Goal: Transaction & Acquisition: Purchase product/service

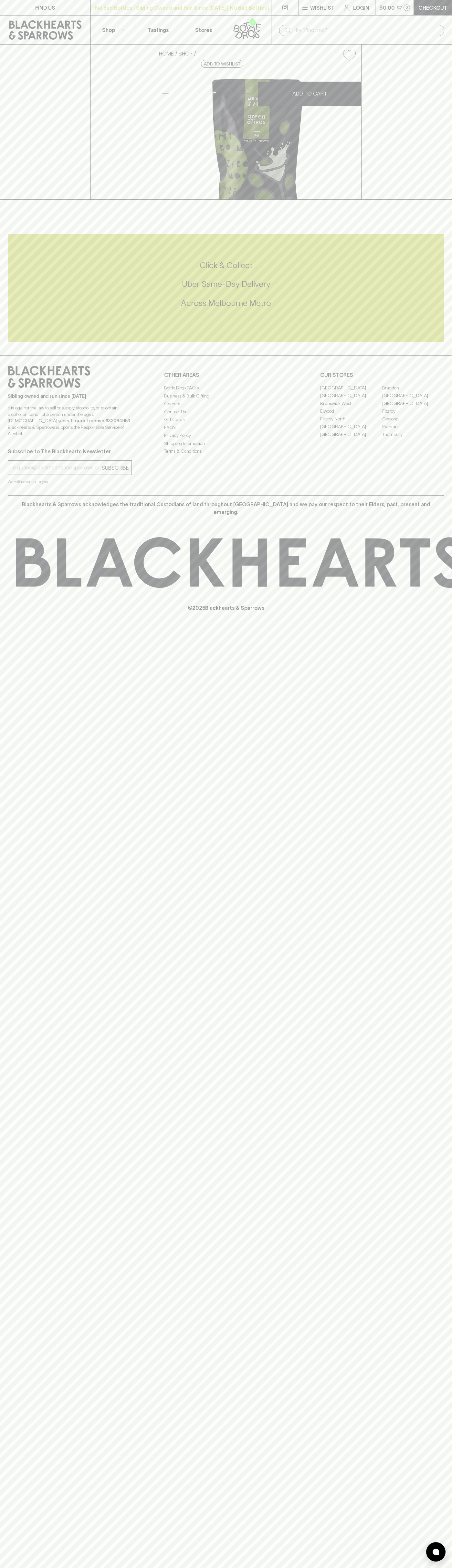
click at [439, 13] on link "Checkout" at bounding box center [433, 7] width 38 height 15
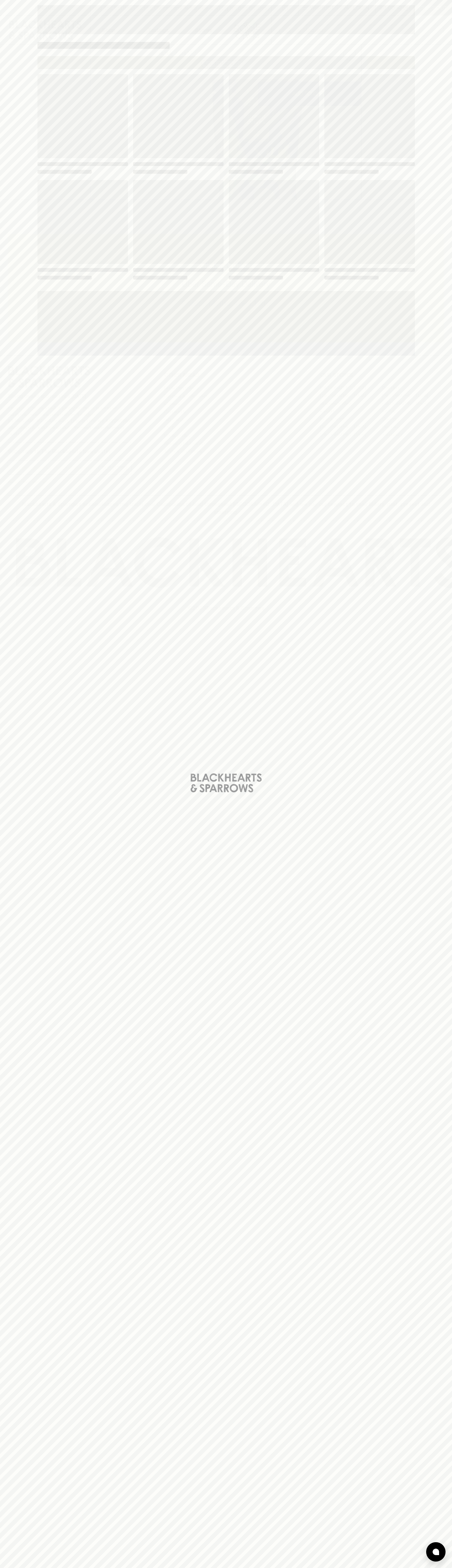
click at [439, 453] on div "Loading" at bounding box center [226, 784] width 452 height 1568
click at [428, 1567] on html "FIND US | No Bad Bottles | Sibling Owned and Run Since 2006 | No Bad Bottles | …" at bounding box center [226, 784] width 452 height 1568
click at [12, 1223] on div "Loading" at bounding box center [226, 784] width 452 height 1568
